Goal: Navigation & Orientation: Find specific page/section

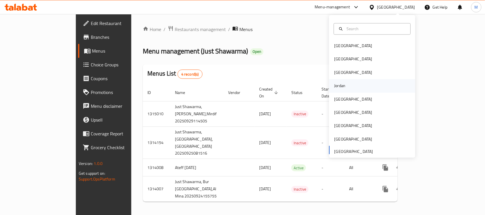
click at [347, 85] on div "Jordan" at bounding box center [372, 85] width 86 height 13
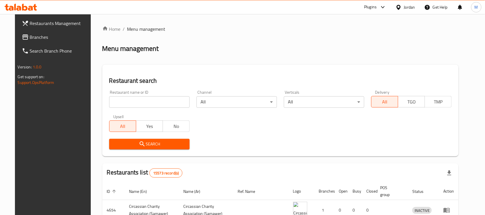
click at [17, 36] on link "Branches" at bounding box center [56, 37] width 79 height 14
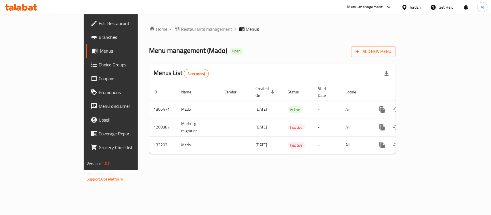
click at [99, 40] on span "Branches" at bounding box center [130, 37] width 62 height 7
